Goal: Obtain resource: Download file/media

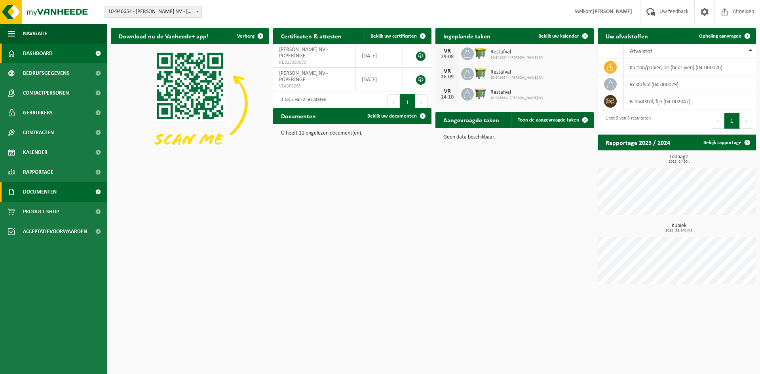
click at [64, 193] on link "Documenten" at bounding box center [53, 192] width 107 height 20
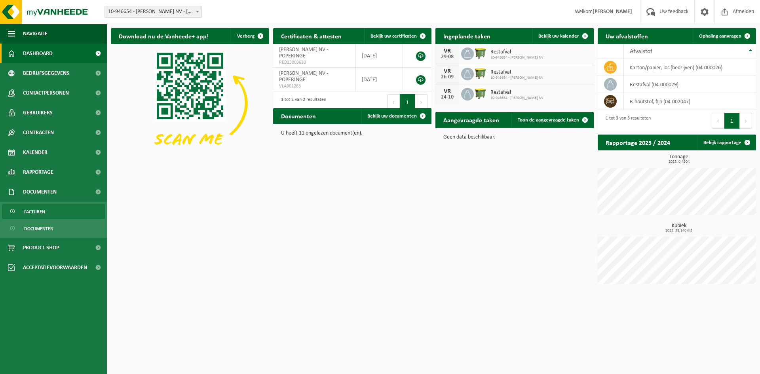
click at [55, 208] on link "Facturen" at bounding box center [53, 211] width 103 height 15
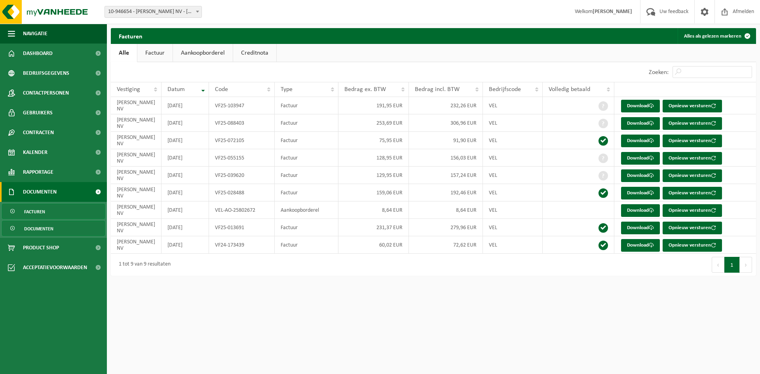
click at [51, 228] on span "Documenten" at bounding box center [38, 228] width 29 height 15
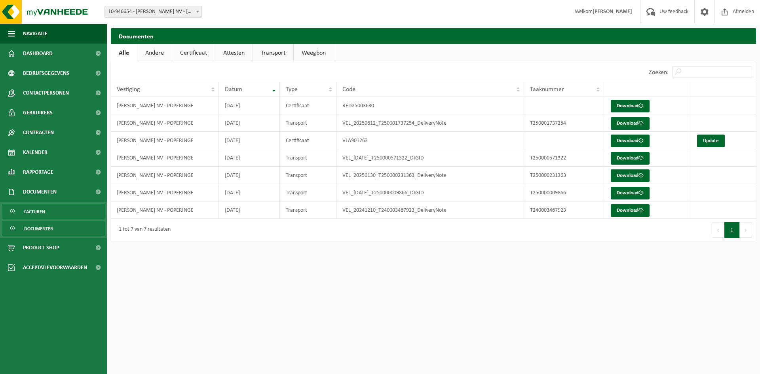
click at [40, 211] on span "Facturen" at bounding box center [34, 211] width 21 height 15
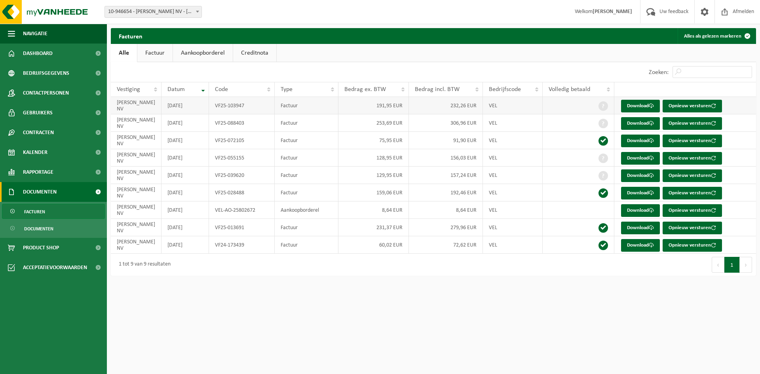
click at [212, 107] on td "VF25-103947" at bounding box center [242, 105] width 66 height 17
click at [638, 105] on link "Download" at bounding box center [640, 106] width 39 height 13
